Goal: Navigation & Orientation: Understand site structure

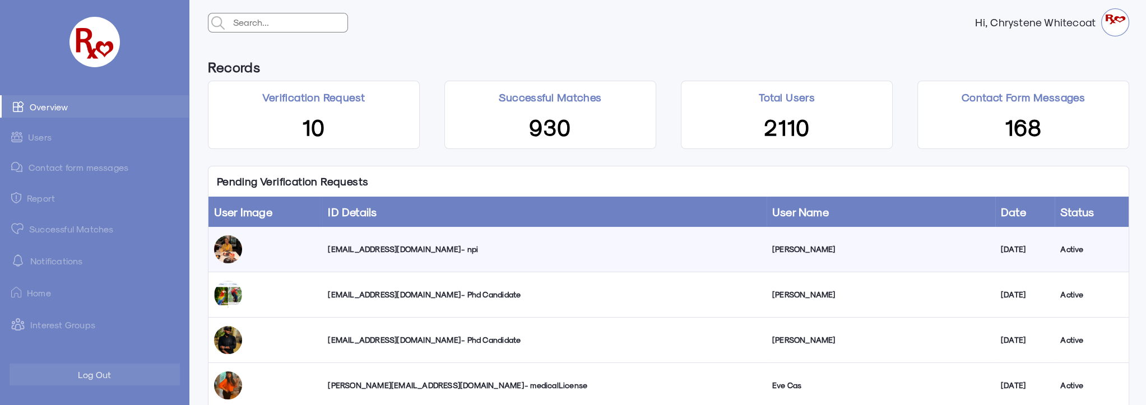
click at [63, 230] on link "Successful Matches" at bounding box center [94, 228] width 189 height 22
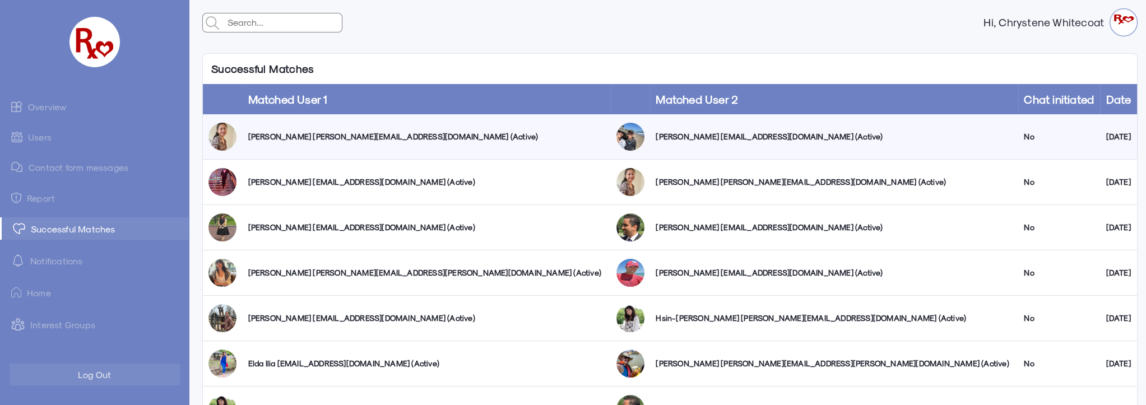
click at [35, 139] on link "Users" at bounding box center [94, 137] width 189 height 22
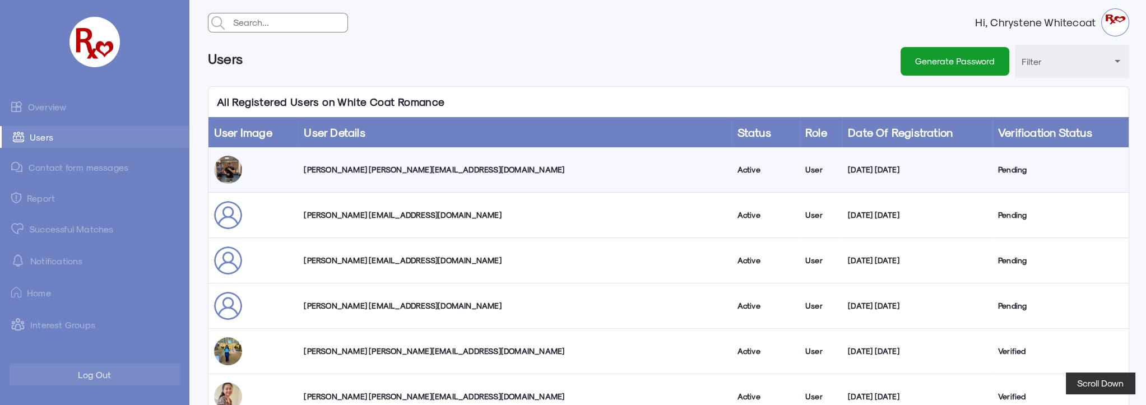
click at [46, 108] on link "Overview" at bounding box center [94, 106] width 189 height 22
